Goal: Navigation & Orientation: Find specific page/section

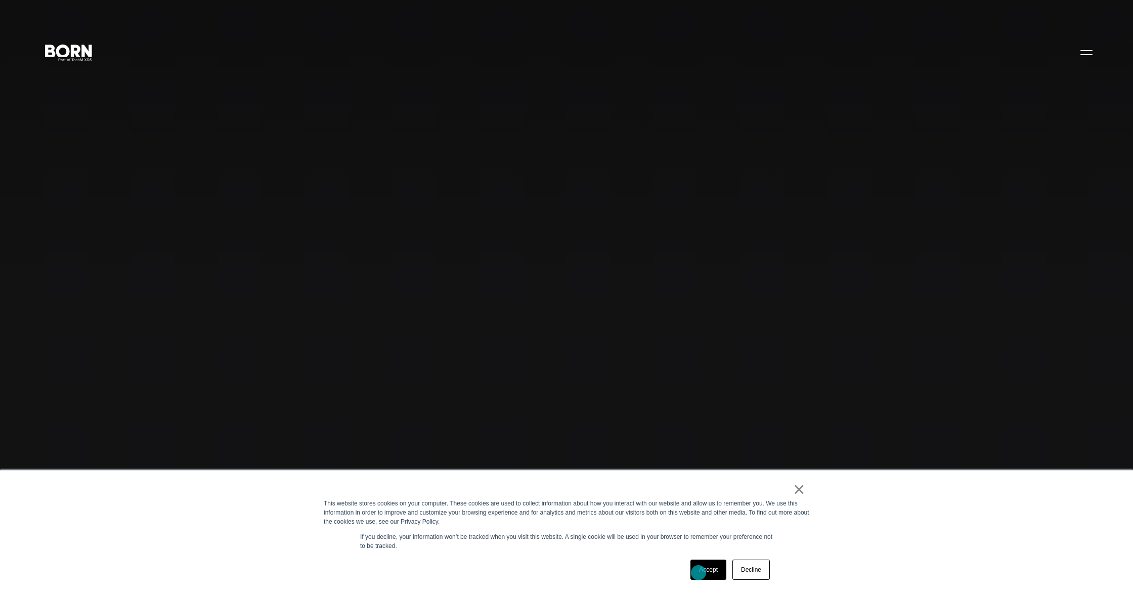
click at [698, 572] on link "Accept" at bounding box center [708, 569] width 36 height 20
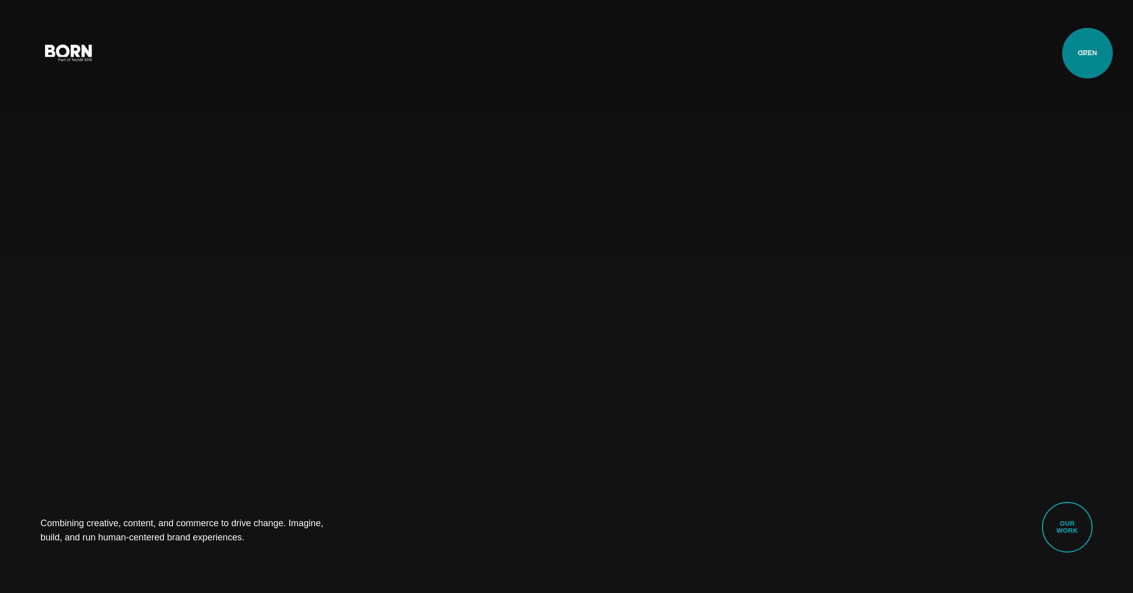
click at [1087, 53] on button "Primary Menu" at bounding box center [1086, 51] width 24 height 21
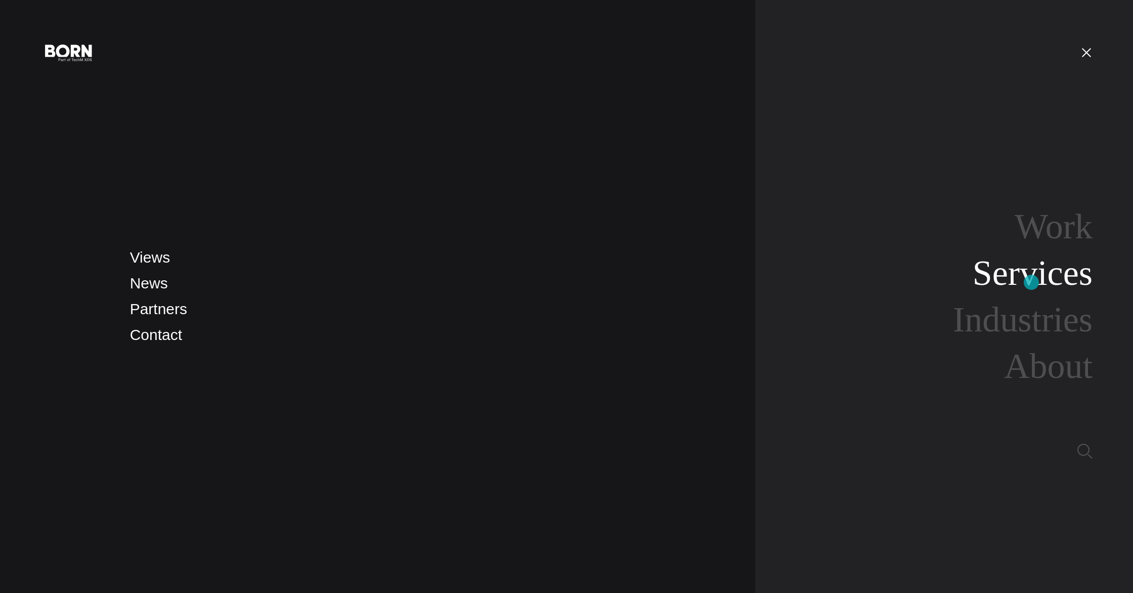
click at [1031, 282] on link "Services" at bounding box center [1033, 272] width 120 height 39
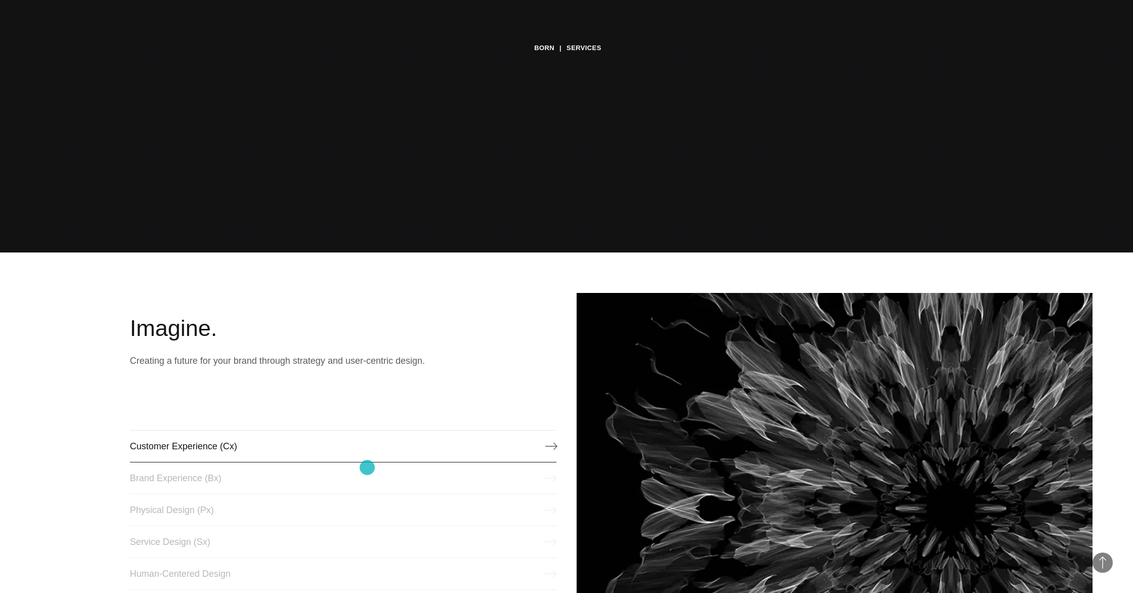
scroll to position [343, 0]
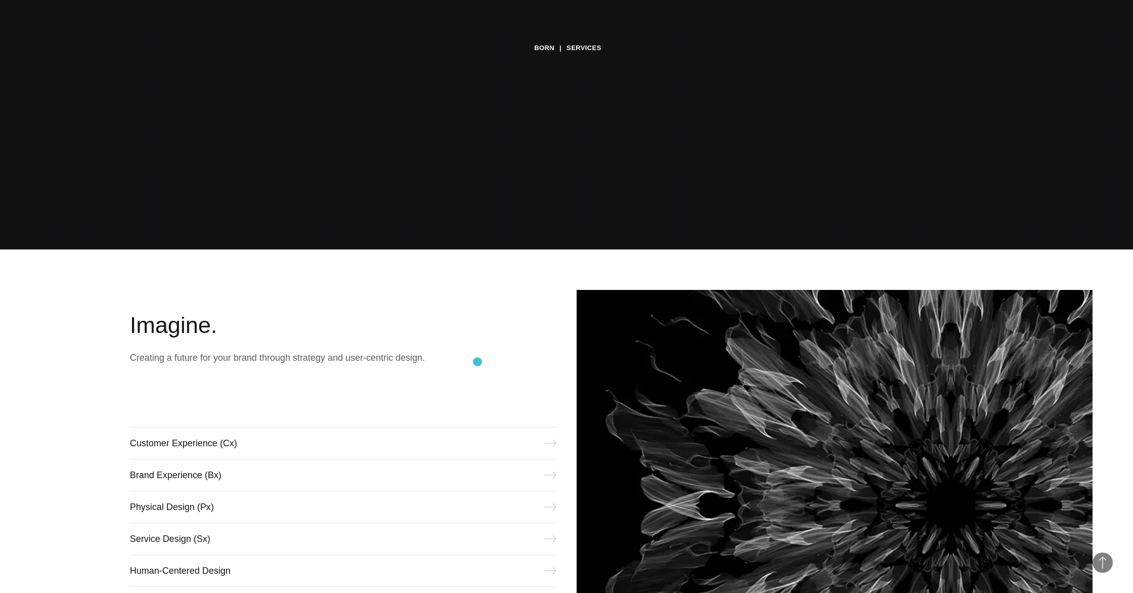
drag, startPoint x: 311, startPoint y: 367, endPoint x: 477, endPoint y: 362, distance: 167.0
click at [477, 362] on div "Imagine. Creating a future for your brand through strategy and user-centric des…" at bounding box center [343, 454] width 426 height 329
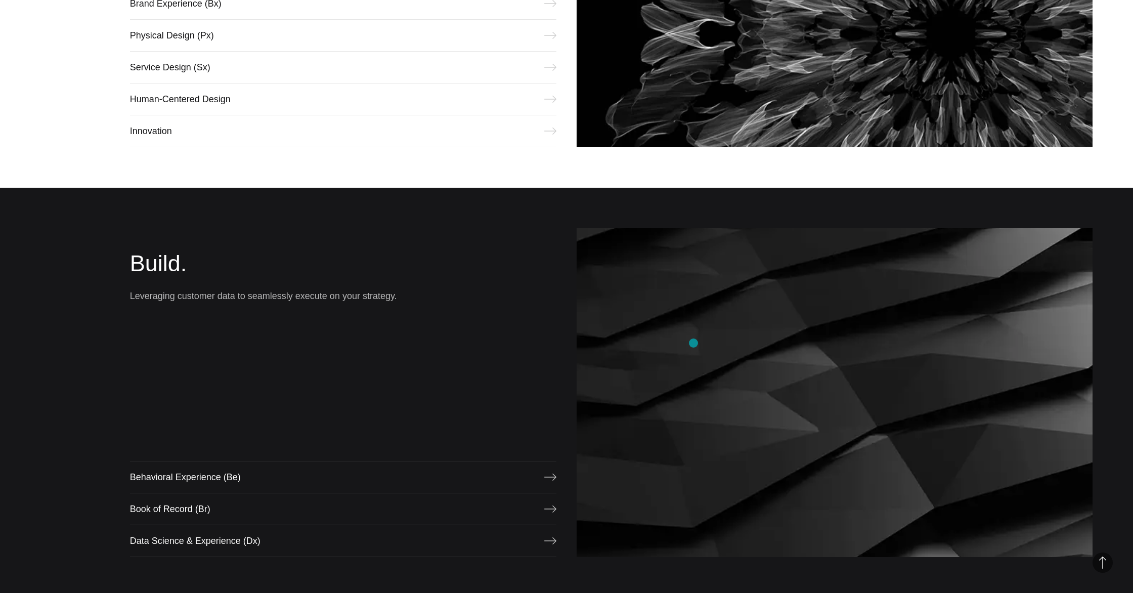
scroll to position [758, 0]
